Goal: Information Seeking & Learning: Learn about a topic

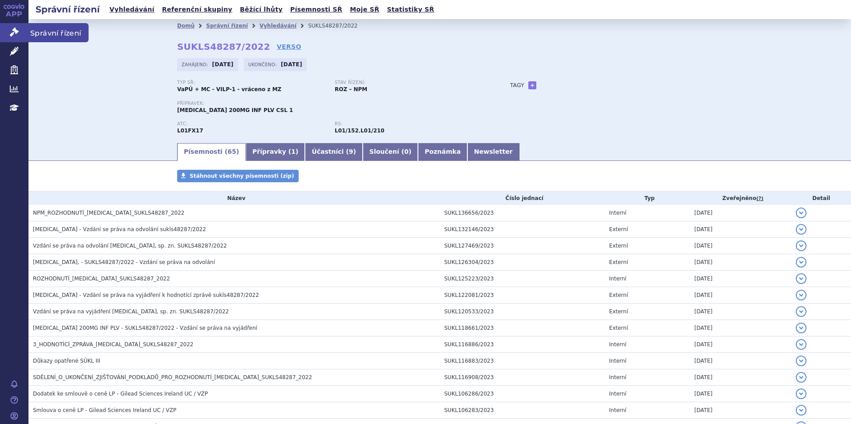
click at [20, 32] on link "Správní řízení" at bounding box center [14, 32] width 28 height 19
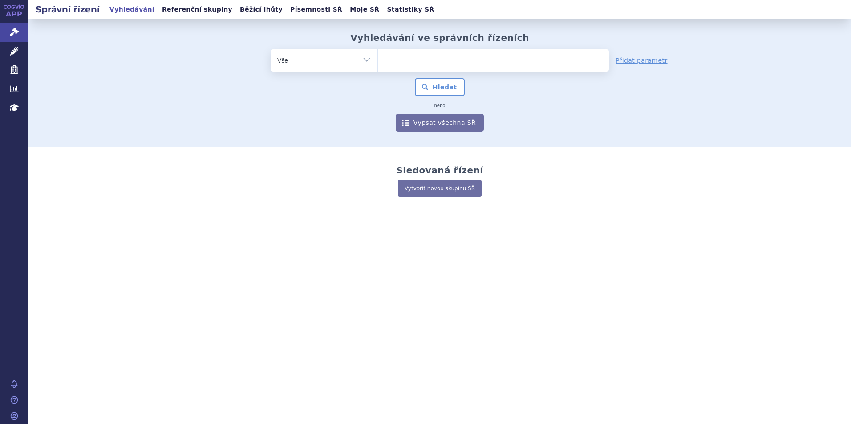
click at [388, 60] on input "search" at bounding box center [386, 59] width 5 height 11
type input "co"
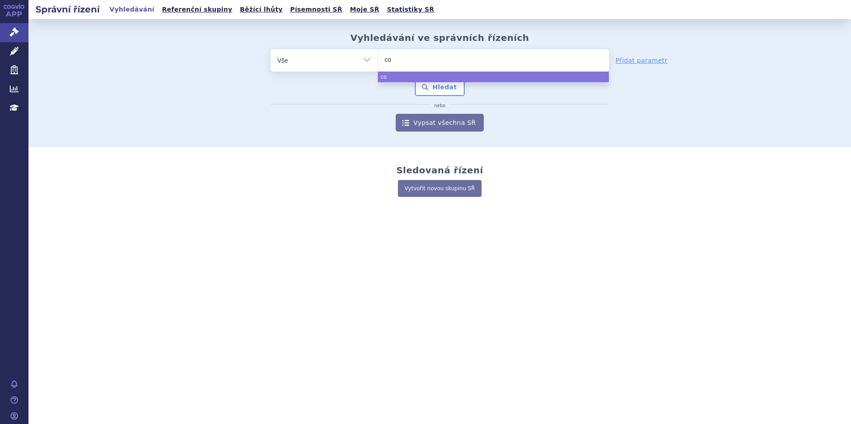
type input "cos"
type input "cosen"
type input "cosenty"
type input "cosentyc"
select select "cosentyc"
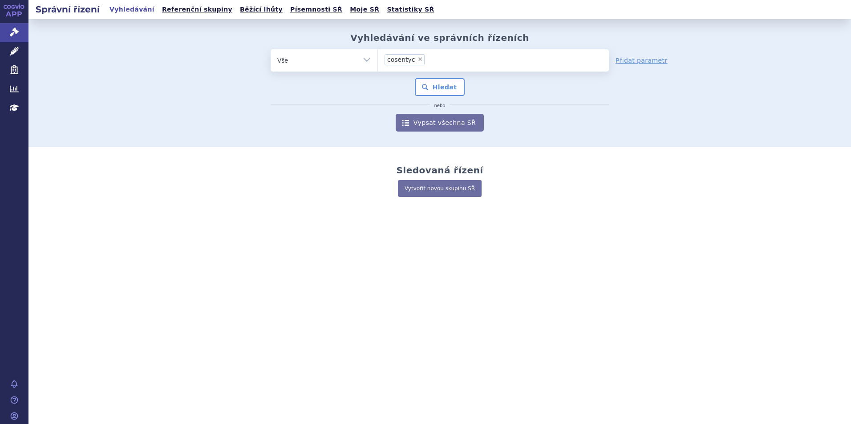
click at [418, 57] on span "×" at bounding box center [419, 58] width 5 height 5
click at [378, 57] on select "cosentyc" at bounding box center [377, 60] width 0 height 22
select select
click at [413, 57] on ul at bounding box center [493, 58] width 231 height 19
click at [378, 57] on select "cosentyc" at bounding box center [377, 60] width 0 height 22
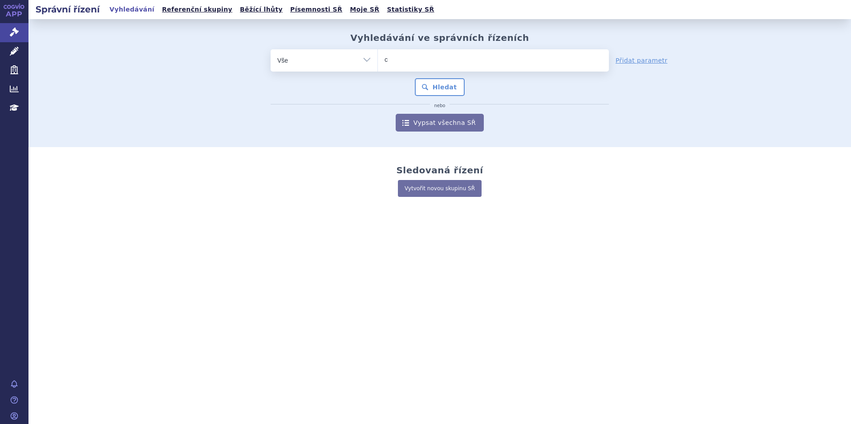
type input "co"
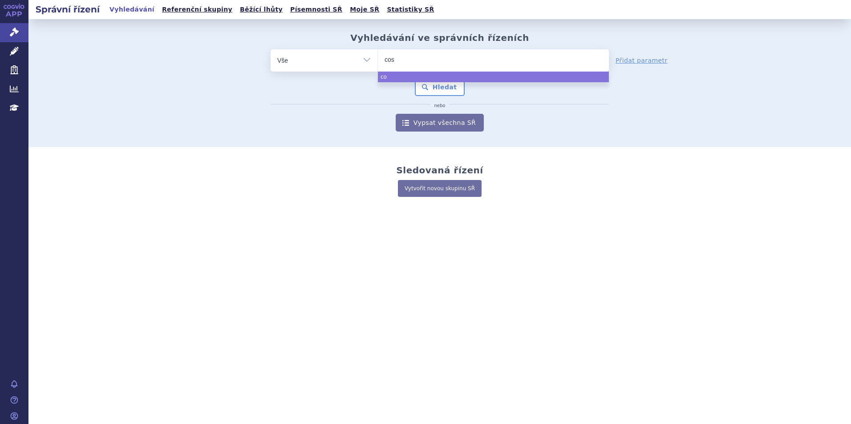
type input "cose"
type input "cosen"
type input "cosenty"
type input "cosentyx"
select select "cosentyx"
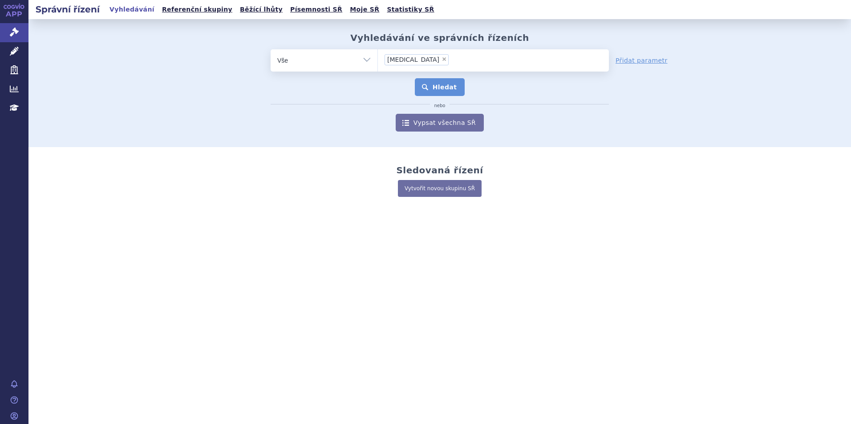
click at [443, 81] on button "Hledat" at bounding box center [440, 87] width 50 height 18
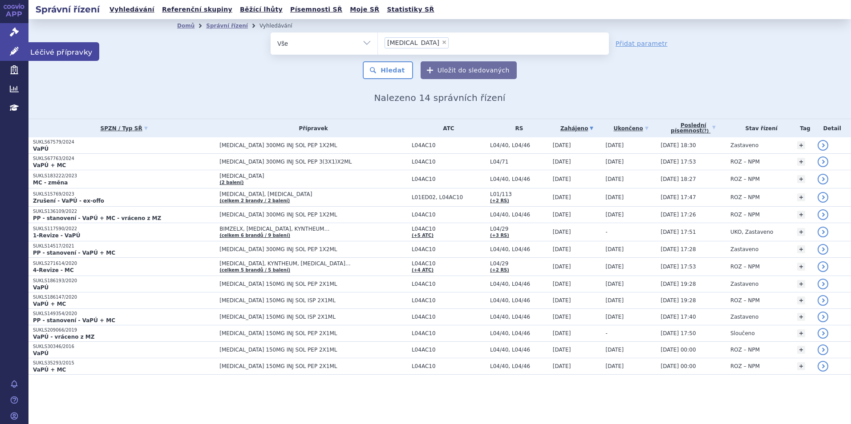
click at [14, 56] on link "Léčivé přípravky" at bounding box center [14, 51] width 28 height 19
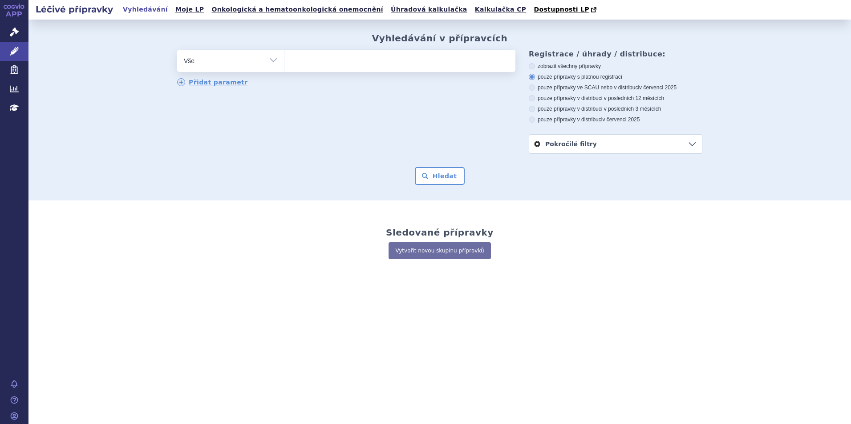
click at [344, 63] on ul at bounding box center [399, 59] width 231 height 19
click at [284, 63] on select at bounding box center [284, 60] width 0 height 22
type input "cos"
type input "cosen"
type input "cosent"
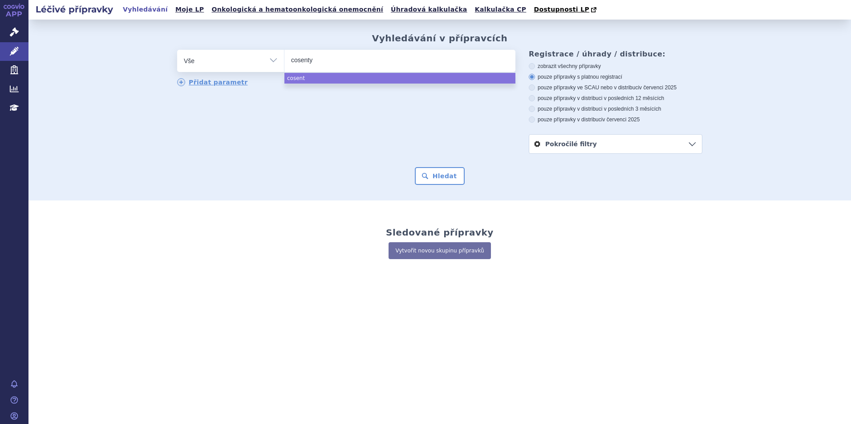
type input "cosentyx"
select select "cosentyx"
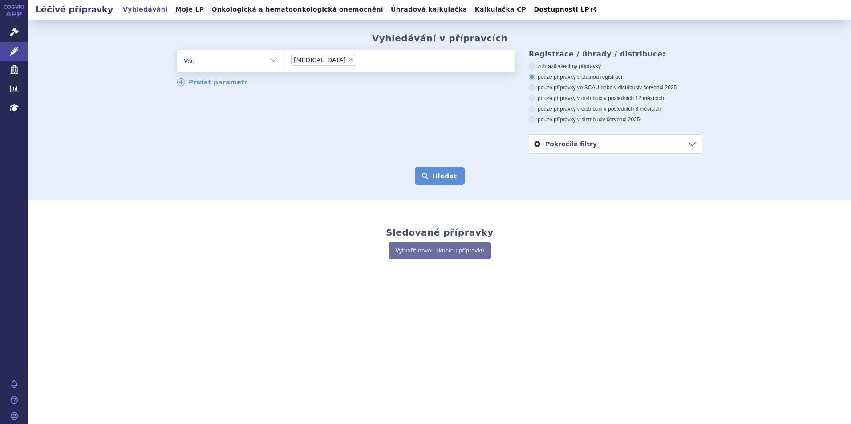
click at [437, 175] on button "Hledat" at bounding box center [440, 176] width 50 height 18
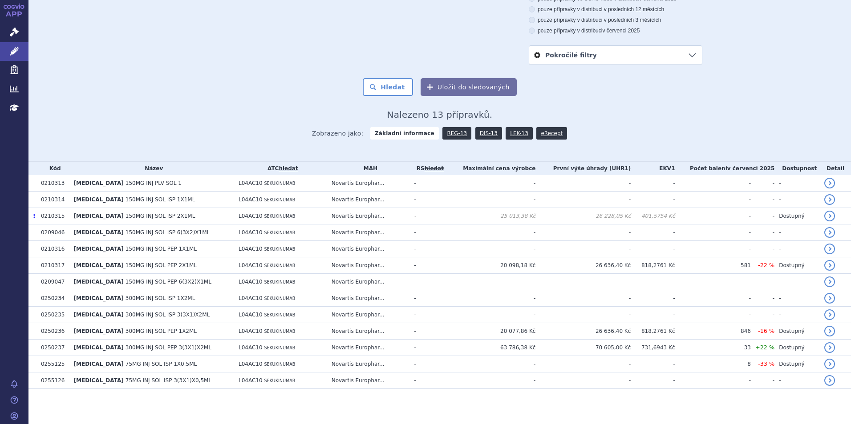
scroll to position [90, 0]
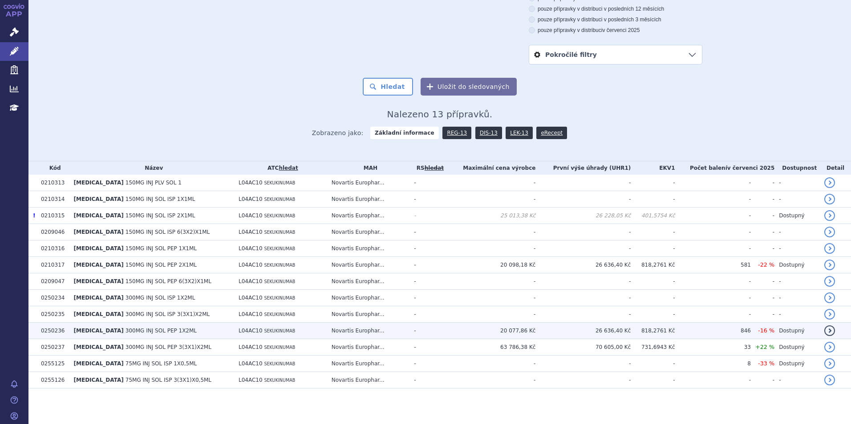
click at [211, 336] on td "COSENTYX 300MG INJ SOL PEP 1X2ML" at bounding box center [151, 331] width 165 height 16
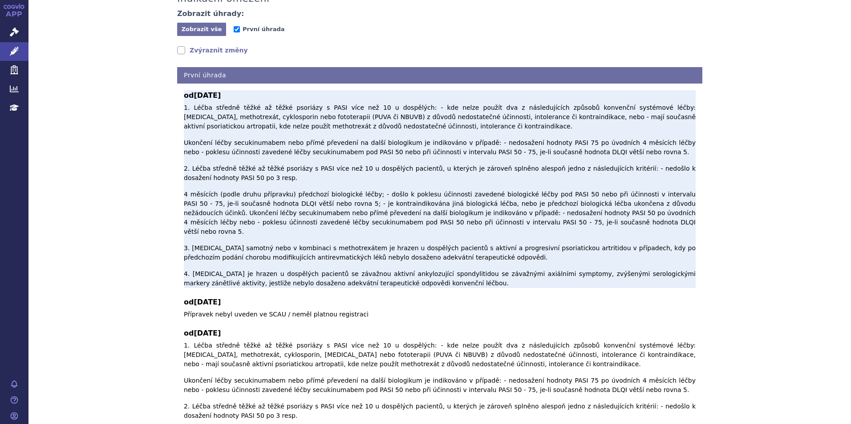
scroll to position [178, 0]
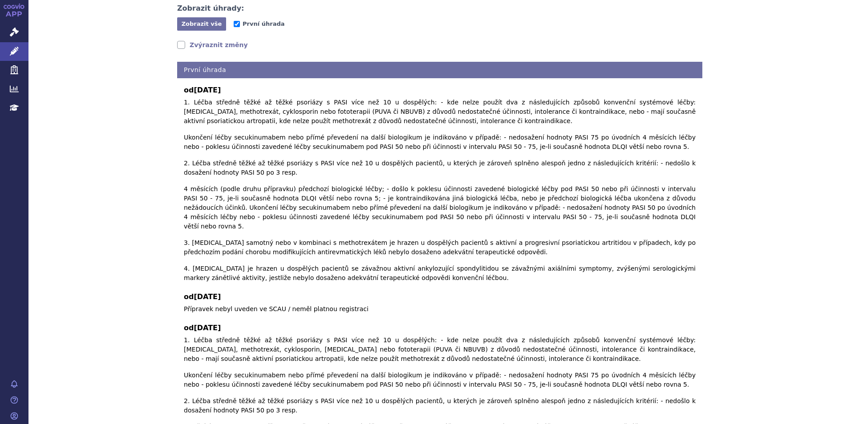
click at [177, 40] on link "Zvýraznit změny" at bounding box center [212, 44] width 71 height 9
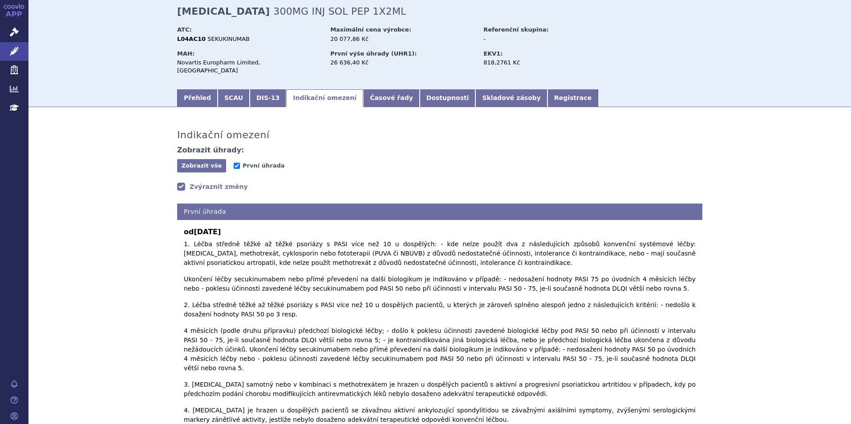
scroll to position [0, 0]
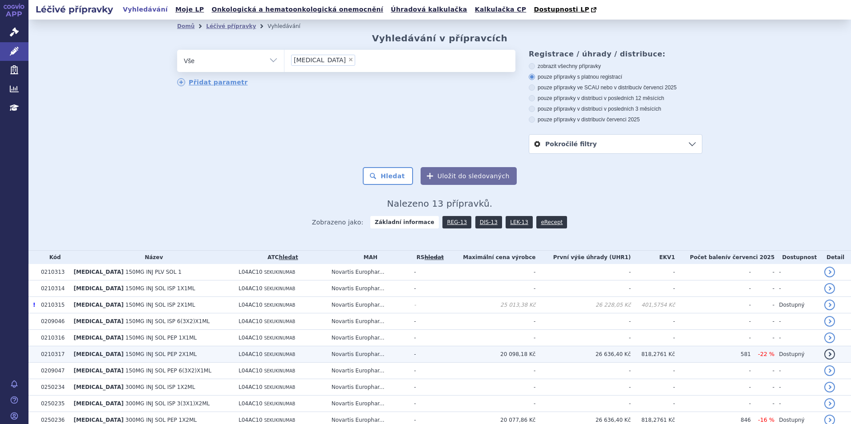
scroll to position [44, 0]
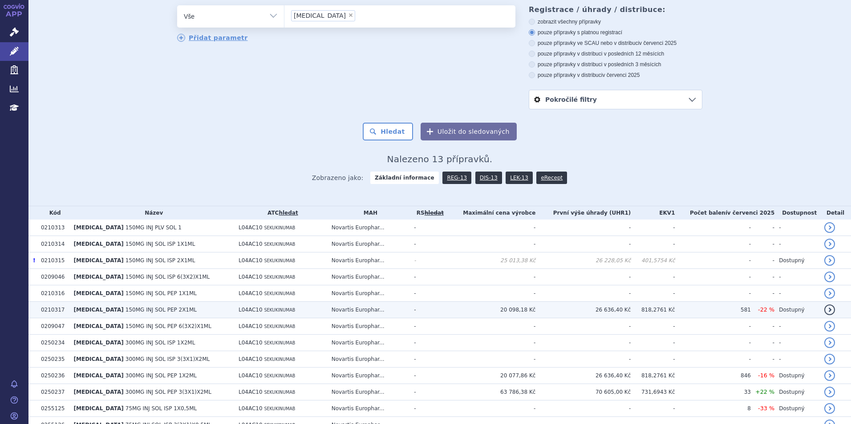
click at [170, 308] on td "COSENTYX 150MG INJ SOL PEP 2X1ML" at bounding box center [151, 310] width 165 height 16
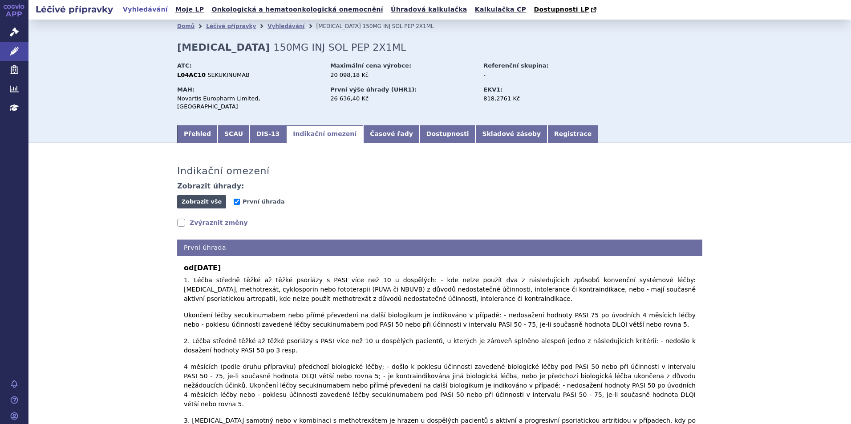
click at [204, 198] on span "Zobrazit vše" at bounding box center [202, 201] width 40 height 7
click at [198, 195] on span "Skrýt vše" at bounding box center [201, 201] width 49 height 13
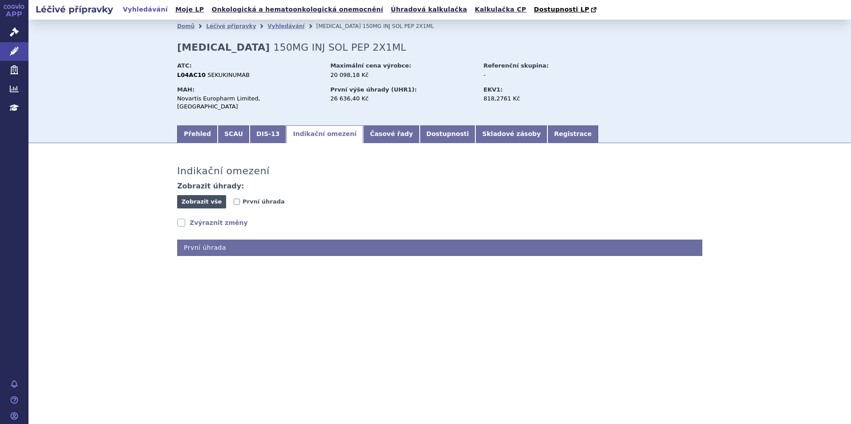
click at [190, 198] on span "Zobrazit vše" at bounding box center [202, 201] width 40 height 7
checkbox input "true"
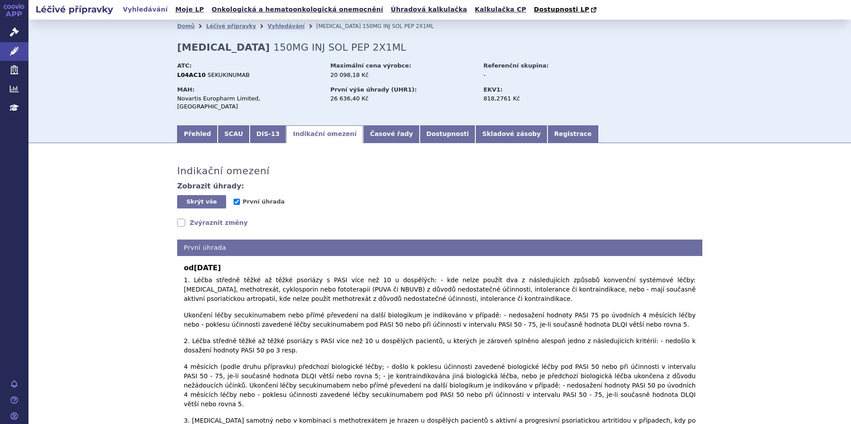
click at [182, 218] on link "Zvýraznit změny" at bounding box center [212, 222] width 71 height 9
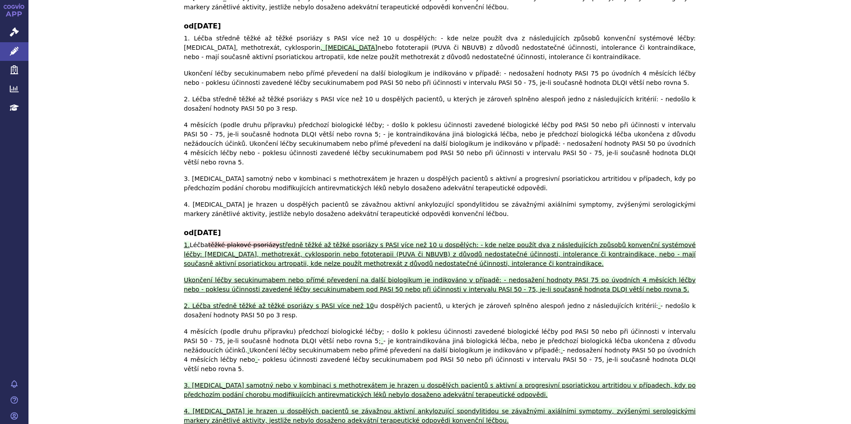
scroll to position [526, 0]
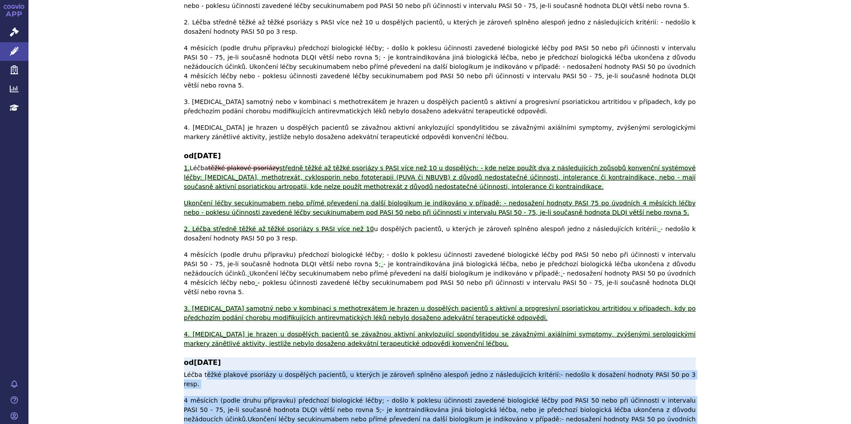
drag, startPoint x: 199, startPoint y: 291, endPoint x: 640, endPoint y: 320, distance: 441.3
click at [640, 371] on span "Léčba těžké plakové psoriázy u dospělých pacientů, u kterých je zároveň splněno…" at bounding box center [440, 406] width 512 height 70
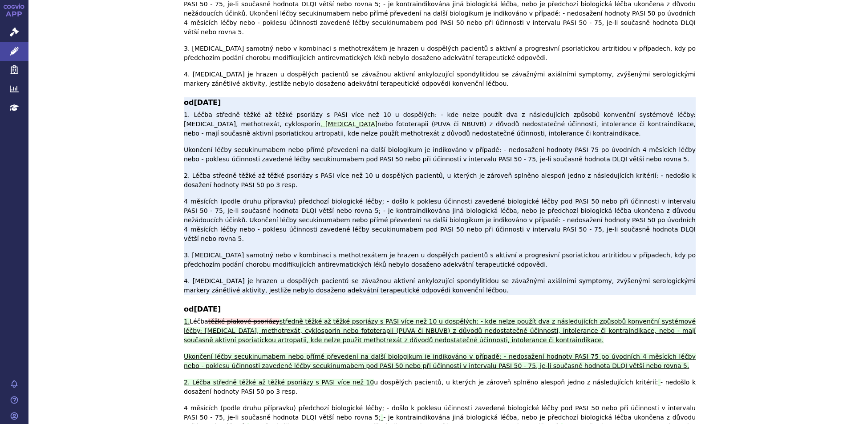
scroll to position [311, 0]
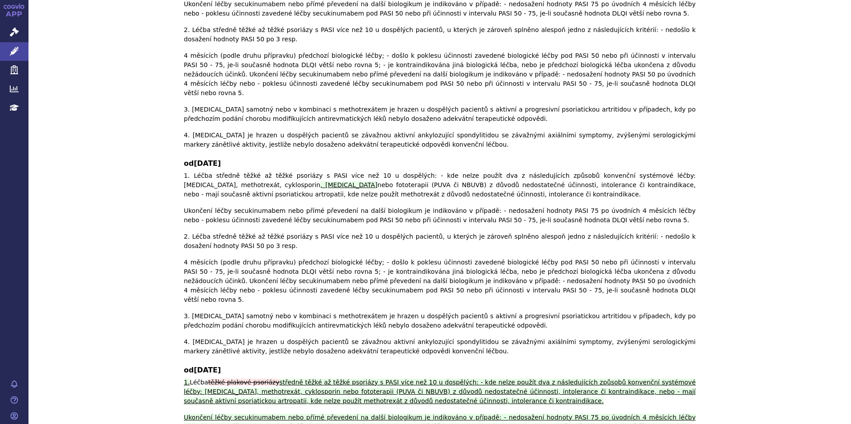
drag, startPoint x: 57, startPoint y: 273, endPoint x: 64, endPoint y: 274, distance: 7.2
click at [57, 273] on div "Indikační omezení Zobrazit úhrady: Zobrazit vše Skrýt vše První úhrada Zvýrazni…" at bounding box center [439, 269] width 822 height 856
